Goal: Transaction & Acquisition: Obtain resource

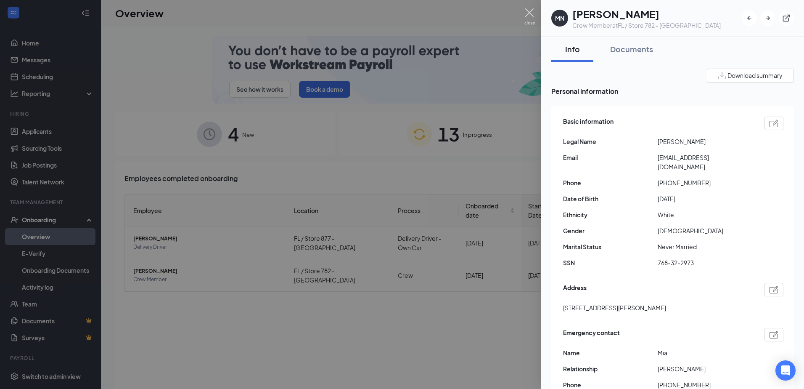
click at [529, 13] on img at bounding box center [529, 16] width 11 height 16
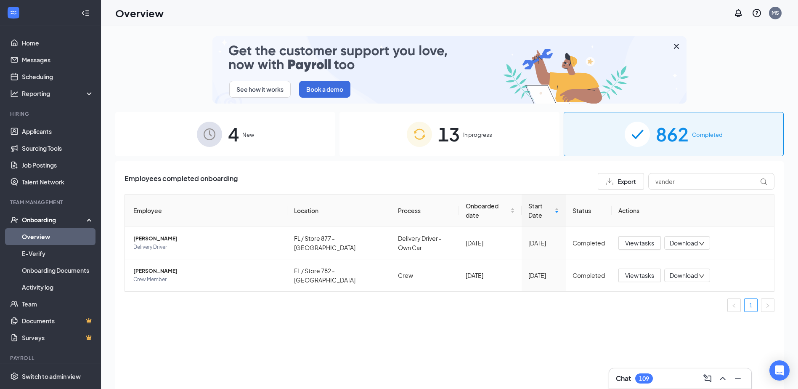
drag, startPoint x: 82, startPoint y: 173, endPoint x: 132, endPoint y: 82, distance: 103.3
click at [123, 85] on div "See how it works Book a demo" at bounding box center [449, 69] width 668 height 67
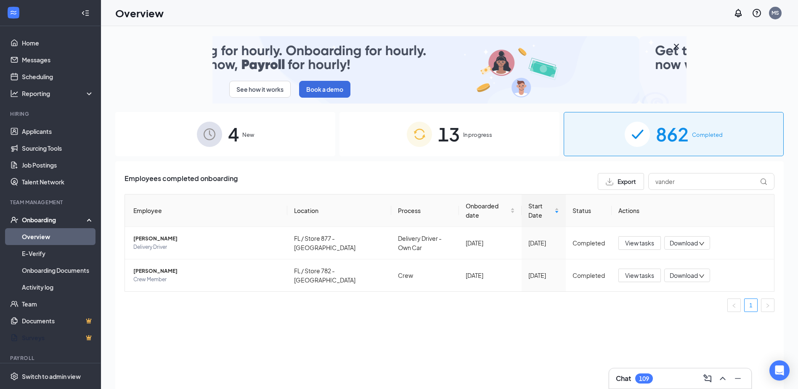
scroll to position [38, 0]
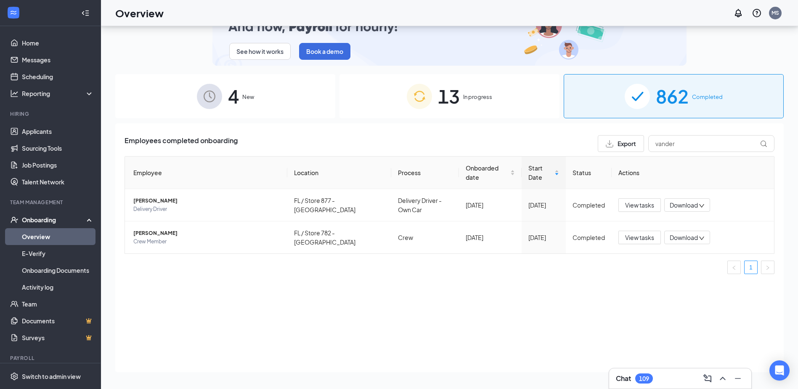
drag, startPoint x: 283, startPoint y: 217, endPoint x: -809, endPoint y: 335, distance: 1098.0
click at [0, 335] on html "Home Messages Scheduling Reporting Hiring Applicants Sourcing Tools Job Posting…" at bounding box center [399, 156] width 798 height 389
click at [307, 271] on ul "1" at bounding box center [449, 266] width 650 height 13
click at [537, 288] on div "Employees completed onboarding Export vander Employee Location Process Onboarde…" at bounding box center [449, 247] width 668 height 249
drag, startPoint x: 685, startPoint y: 143, endPoint x: 601, endPoint y: 124, distance: 86.2
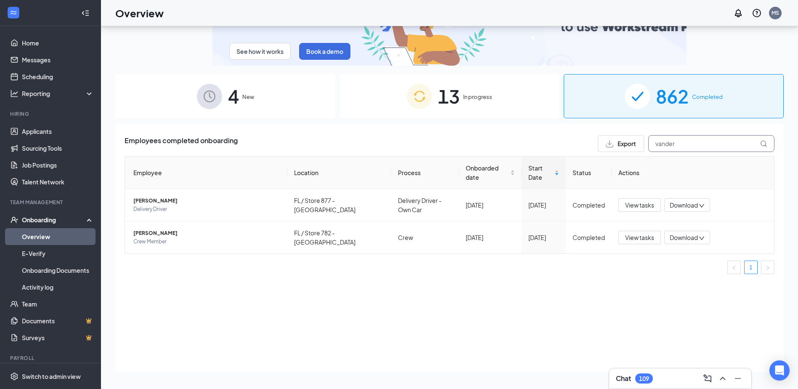
click at [601, 124] on div "Employees completed onboarding Export vander Employee Location Process Onboarde…" at bounding box center [449, 247] width 668 height 249
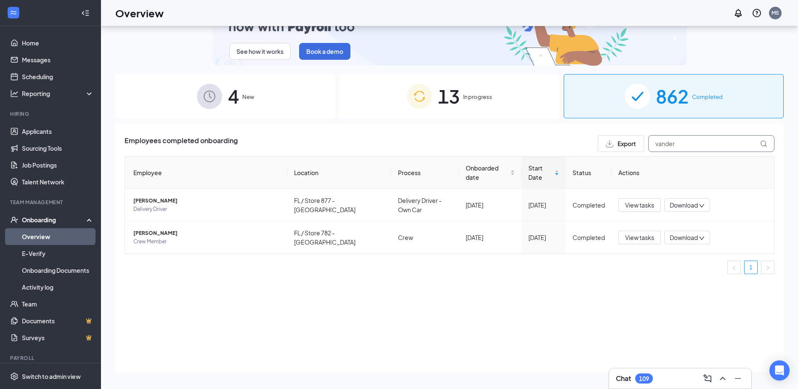
drag, startPoint x: 611, startPoint y: 141, endPoint x: 604, endPoint y: 141, distance: 6.7
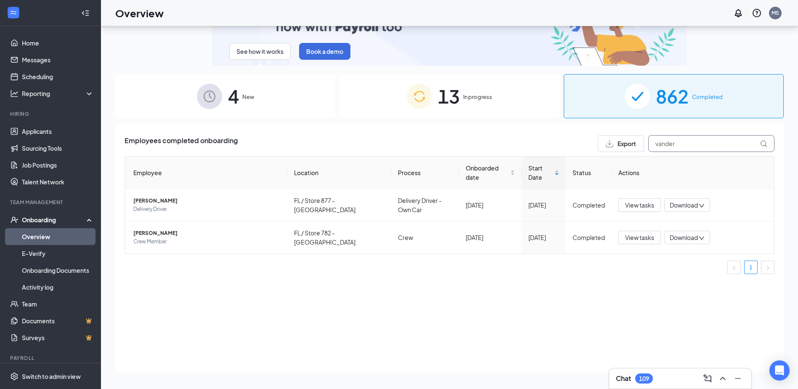
click at [604, 141] on div "Export vander" at bounding box center [686, 143] width 177 height 17
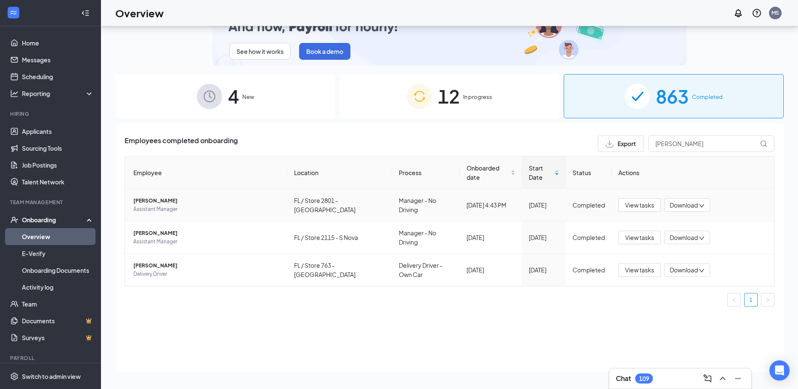
click at [693, 203] on span "Download" at bounding box center [683, 205] width 28 height 9
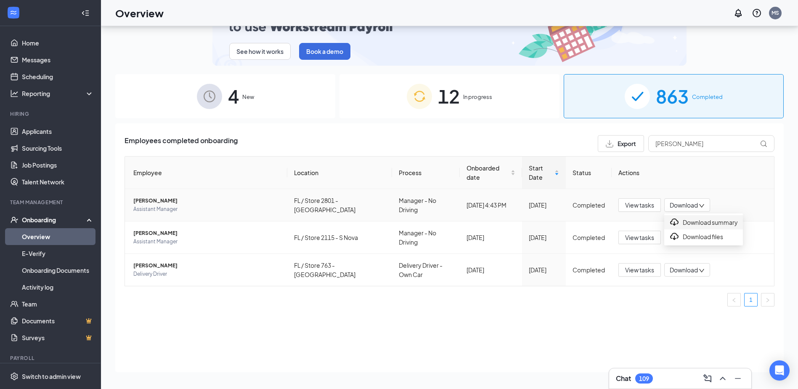
click at [694, 223] on div "Download summary" at bounding box center [703, 222] width 69 height 10
drag, startPoint x: 701, startPoint y: 143, endPoint x: 627, endPoint y: 135, distance: 74.4
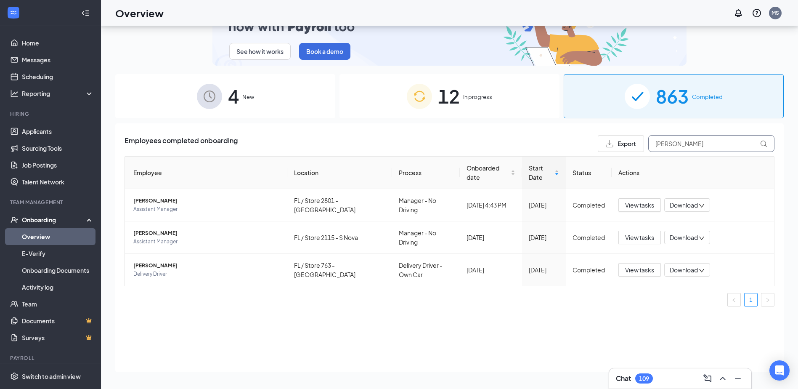
click at [627, 135] on div "Export [PERSON_NAME]" at bounding box center [686, 143] width 177 height 17
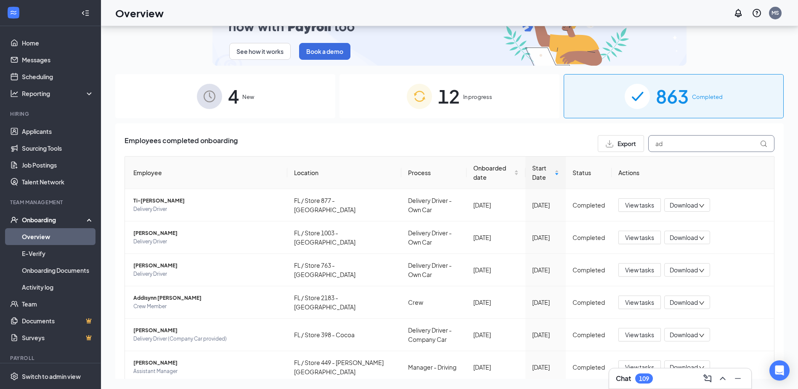
type input "a"
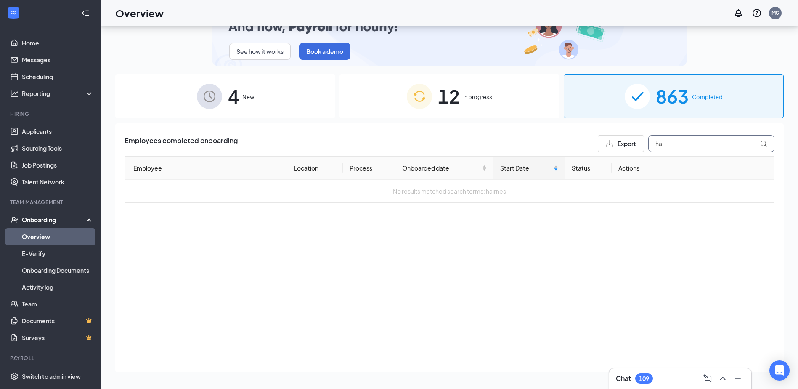
type input "h"
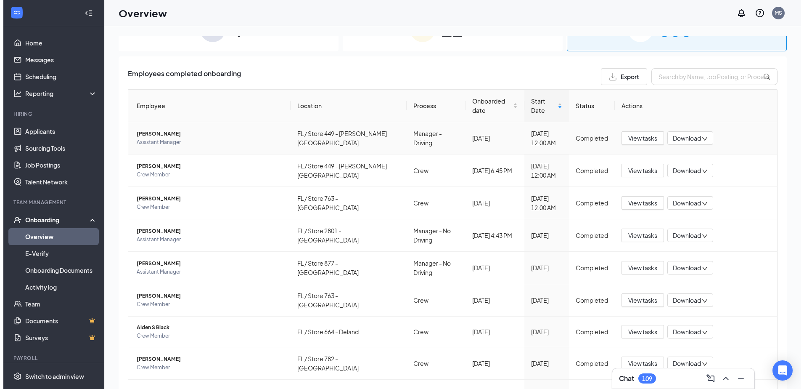
scroll to position [126, 0]
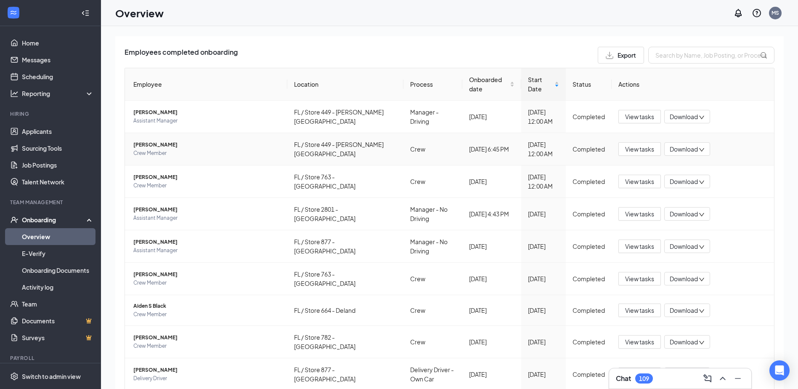
click at [155, 144] on span "[PERSON_NAME]" at bounding box center [206, 144] width 147 height 8
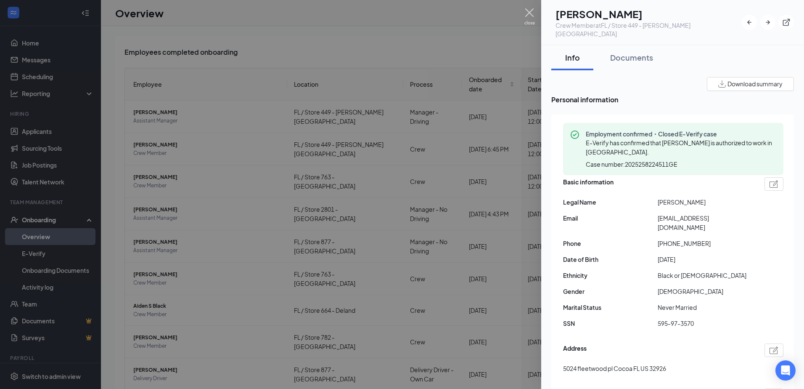
click at [532, 13] on img at bounding box center [529, 16] width 11 height 16
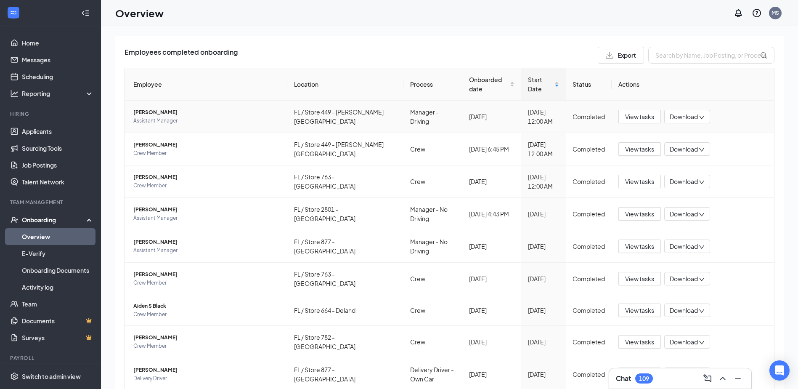
click at [701, 113] on div "Download" at bounding box center [687, 116] width 46 height 13
click at [687, 139] on div "Download summary" at bounding box center [698, 134] width 69 height 10
click at [663, 55] on input "text" at bounding box center [711, 55] width 126 height 17
click at [686, 146] on span "Download" at bounding box center [683, 149] width 28 height 9
click at [693, 171] on div "Download summary" at bounding box center [698, 166] width 69 height 10
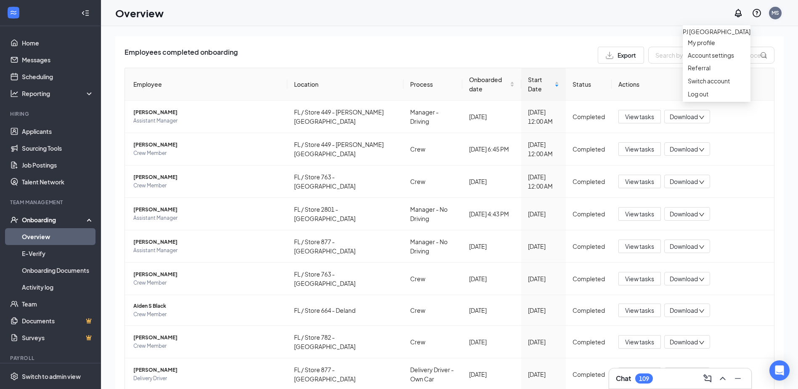
click at [778, 12] on div "MS" at bounding box center [775, 12] width 8 height 7
click at [725, 85] on link "Switch account" at bounding box center [709, 81] width 42 height 8
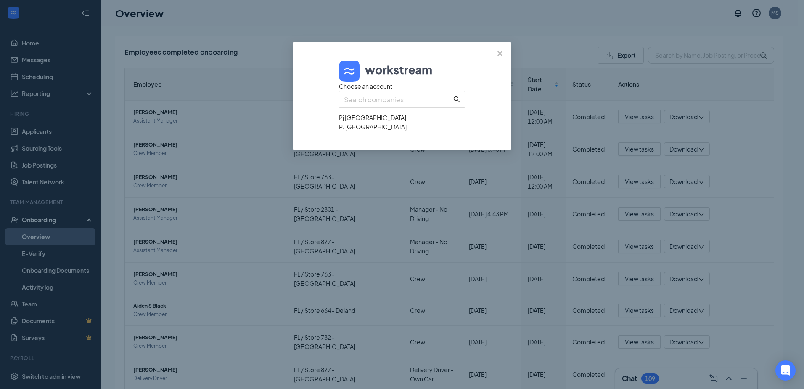
click at [380, 122] on div "Pj [GEOGRAPHIC_DATA]" at bounding box center [402, 117] width 126 height 9
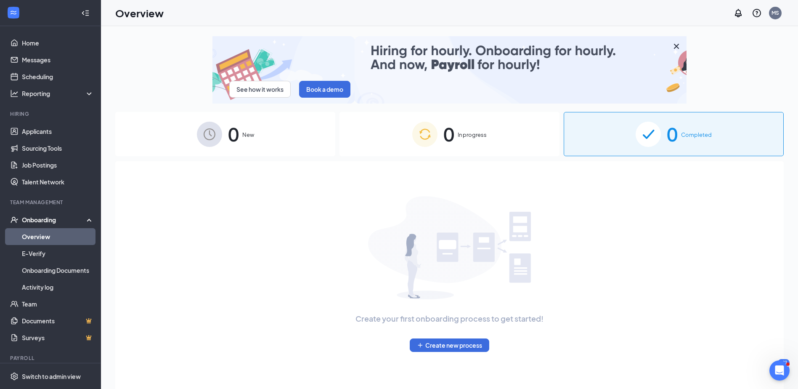
click at [539, 158] on div "See how it works Book a demo 0 New 0 In progress 0 Completed Create your first …" at bounding box center [449, 226] width 668 height 380
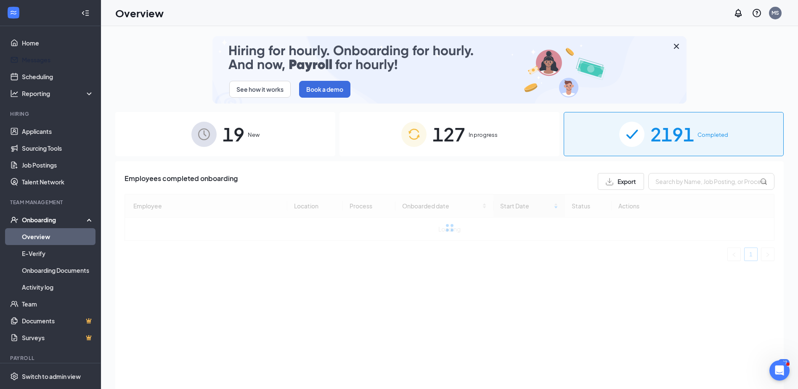
drag, startPoint x: 536, startPoint y: 160, endPoint x: 312, endPoint y: 274, distance: 251.3
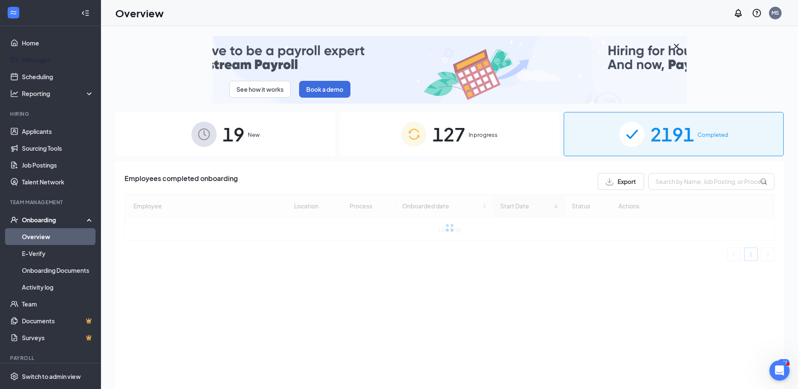
click at [312, 274] on div "See how it works Book a demo 19 New 127 In progress 2191 Completed Employees co…" at bounding box center [449, 226] width 668 height 380
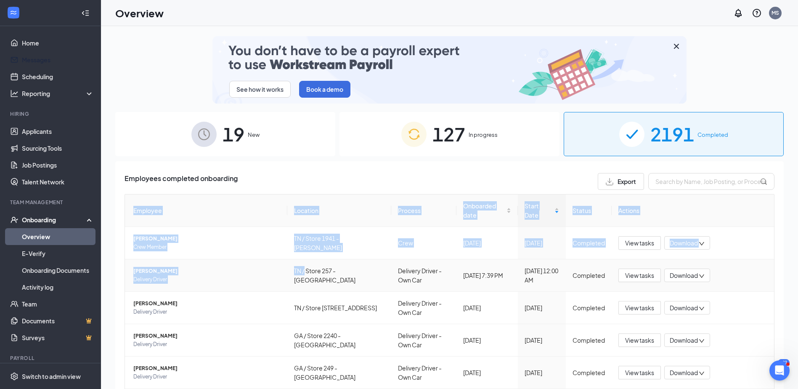
drag, startPoint x: 308, startPoint y: 259, endPoint x: 304, endPoint y: 261, distance: 5.3
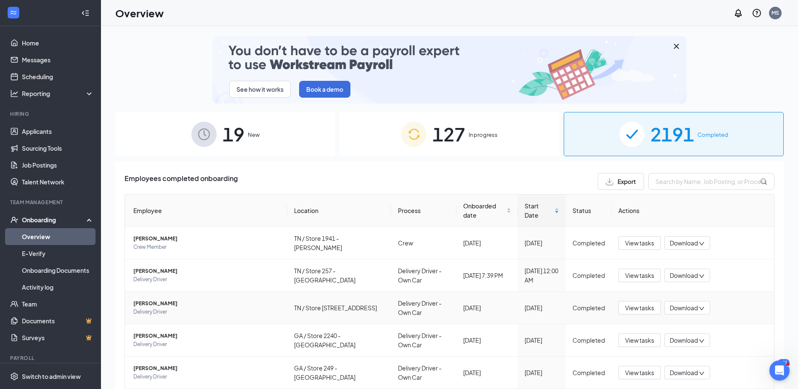
click at [136, 117] on div "19 New" at bounding box center [225, 134] width 220 height 44
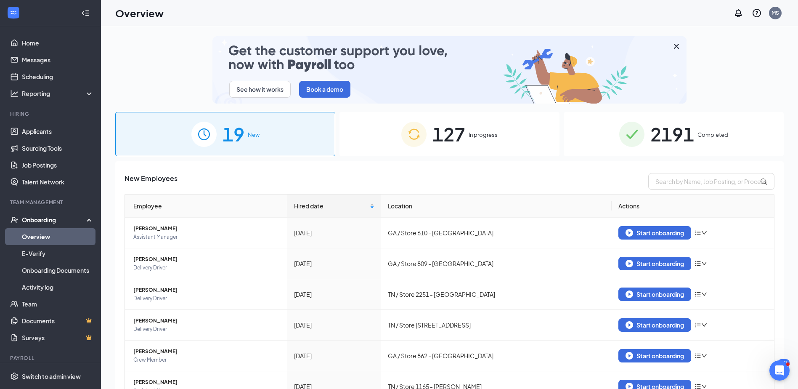
click at [653, 144] on span "2191" at bounding box center [672, 133] width 44 height 29
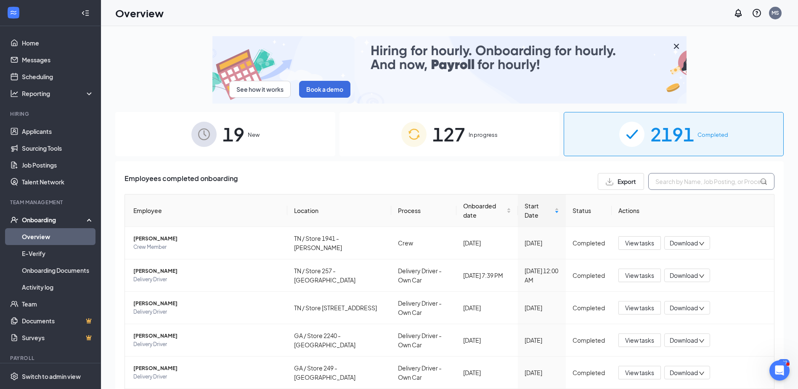
click at [662, 178] on input "text" at bounding box center [711, 181] width 126 height 17
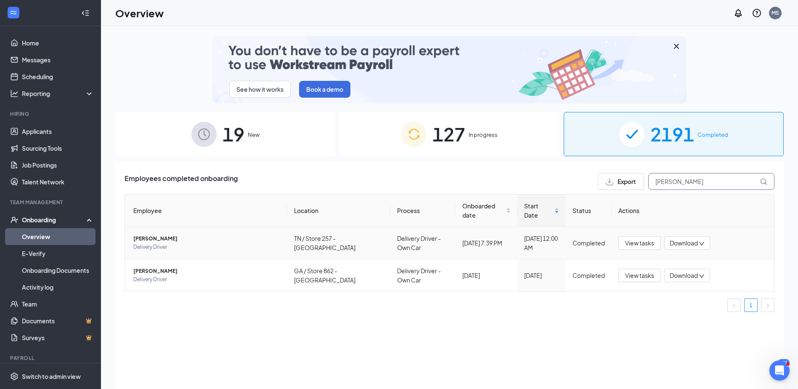
type input "desiree"
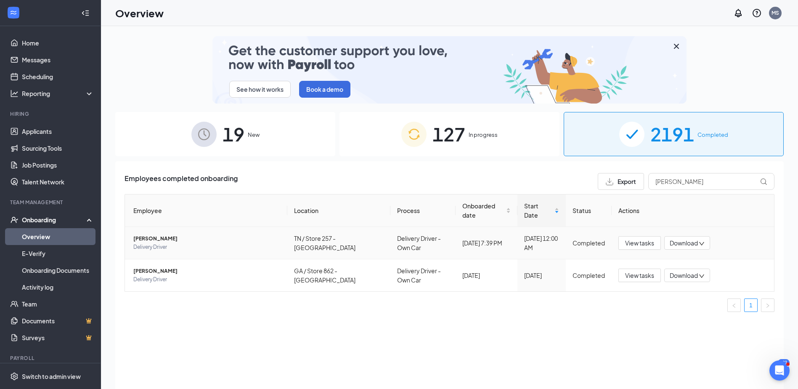
click at [680, 242] on span "Download" at bounding box center [683, 242] width 28 height 9
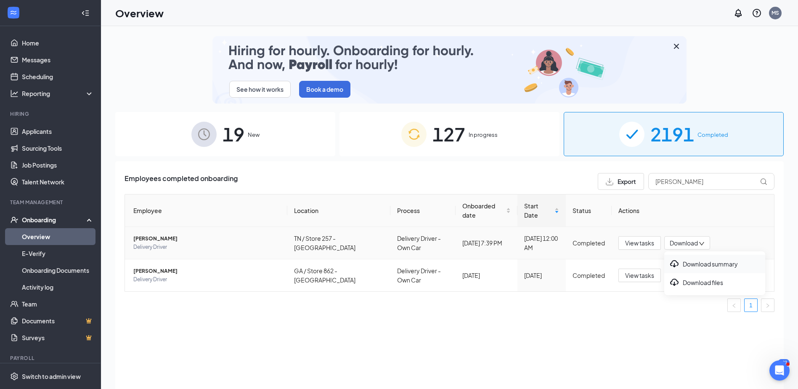
click at [697, 262] on div "Download summary" at bounding box center [714, 264] width 91 height 10
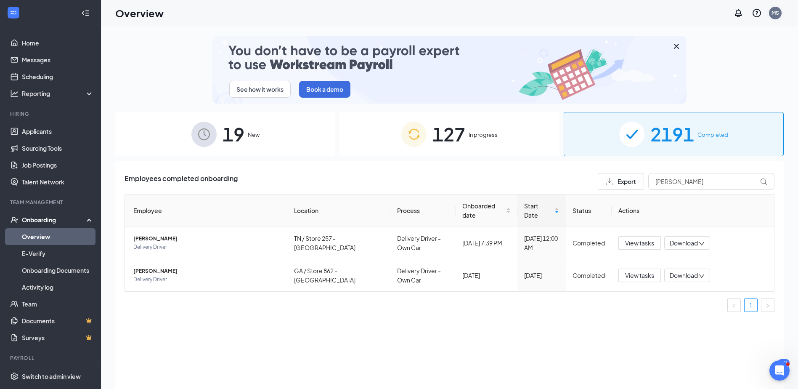
click at [775, 17] on div "MS" at bounding box center [775, 13] width 13 height 13
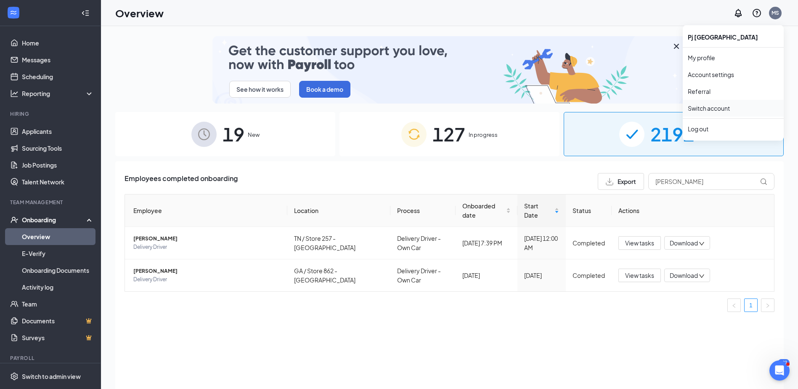
click at [706, 106] on link "Switch account" at bounding box center [709, 108] width 42 height 8
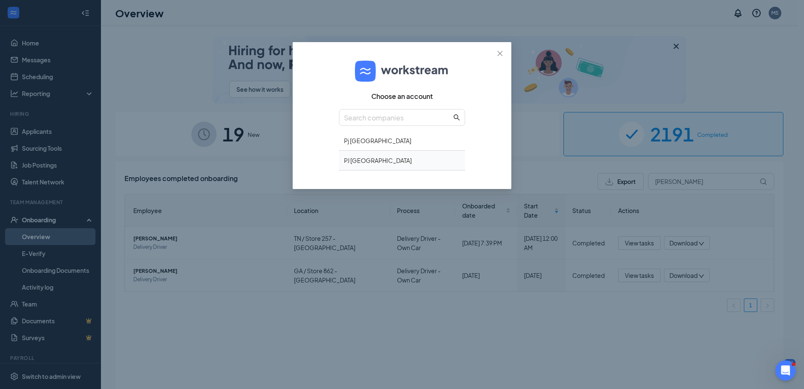
click at [355, 157] on div "PJ [GEOGRAPHIC_DATA]" at bounding box center [402, 161] width 126 height 20
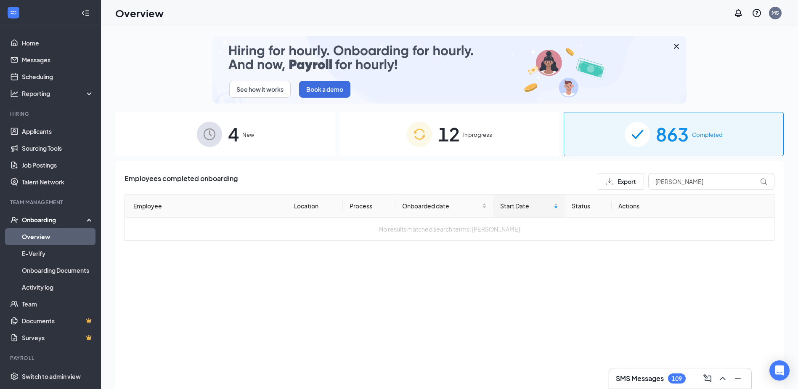
click at [601, 128] on div "863 Completed" at bounding box center [674, 134] width 220 height 44
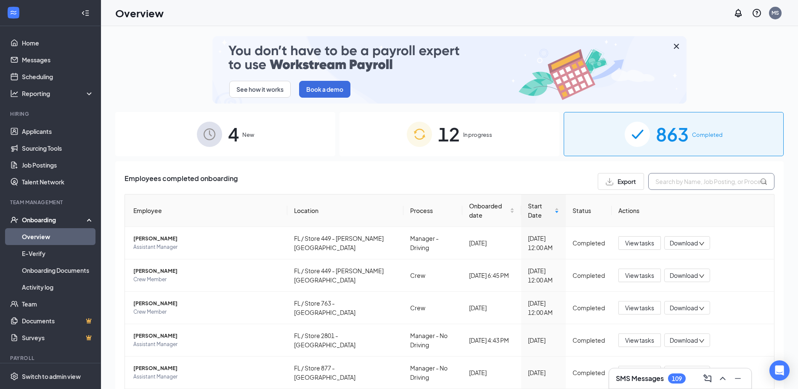
click at [666, 180] on input "text" at bounding box center [711, 181] width 126 height 17
click at [156, 267] on span "[PERSON_NAME]" at bounding box center [206, 271] width 147 height 8
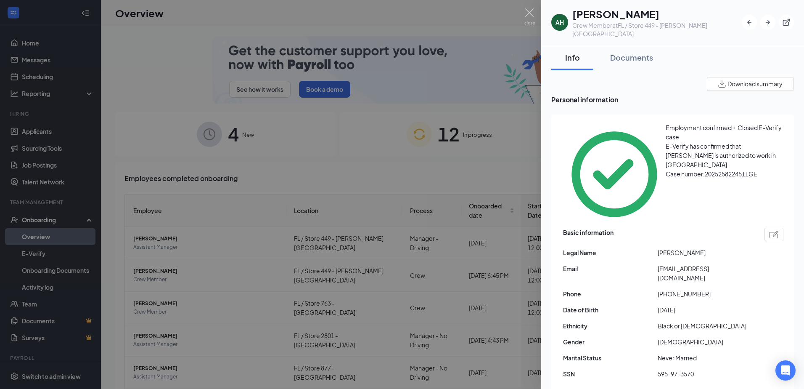
click at [737, 79] on span "Download summary" at bounding box center [755, 83] width 55 height 9
click at [788, 18] on icon "ExternalLink" at bounding box center [786, 22] width 8 height 8
click at [532, 9] on img at bounding box center [529, 16] width 11 height 16
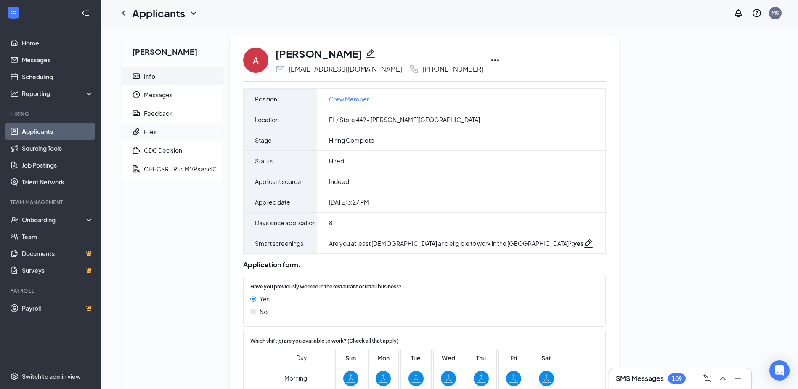
drag, startPoint x: 740, startPoint y: 96, endPoint x: 160, endPoint y: 135, distance: 581.2
click at [160, 133] on span "Files" at bounding box center [180, 131] width 72 height 19
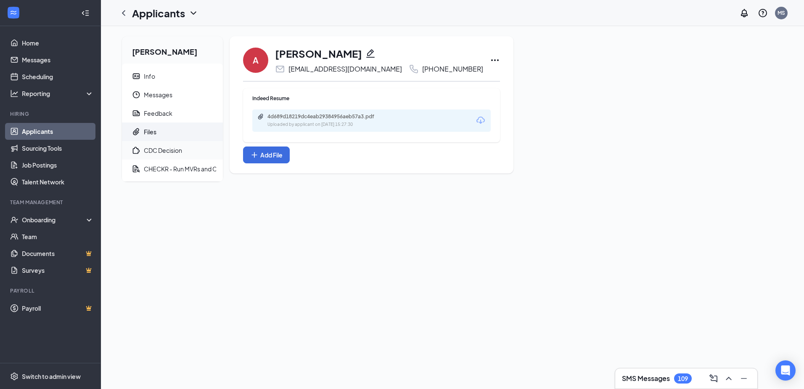
click at [163, 145] on span "CDC Decision" at bounding box center [180, 150] width 72 height 19
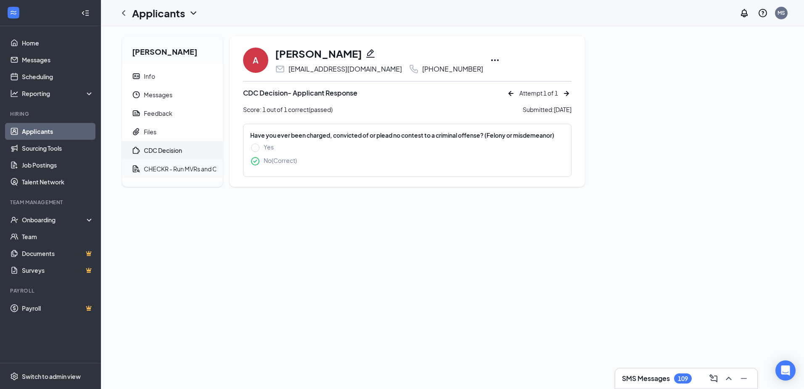
click at [189, 167] on div "CHECKR - Run MVRs and CBCs" at bounding box center [186, 168] width 85 height 8
